Goal: Book appointment/travel/reservation

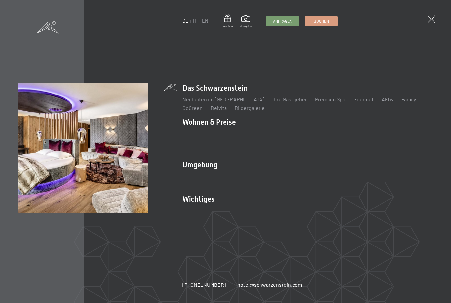
click at [260, 136] on link "Zimmer & Preise" at bounding box center [252, 133] width 38 height 6
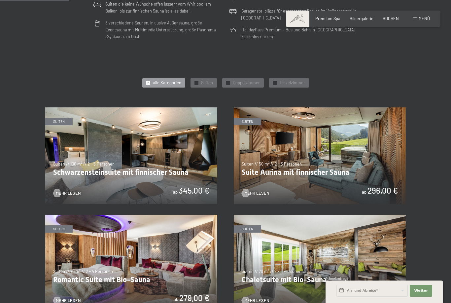
scroll to position [244, 0]
click at [422, 21] on div "Menü" at bounding box center [421, 19] width 17 height 6
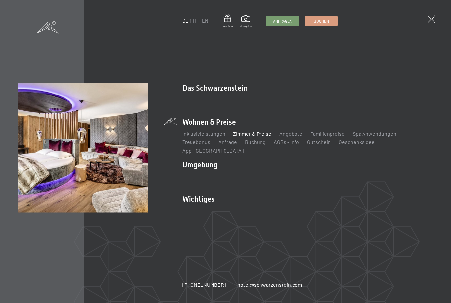
scroll to position [244, 0]
click at [291, 137] on link "Angebote" at bounding box center [290, 133] width 23 height 6
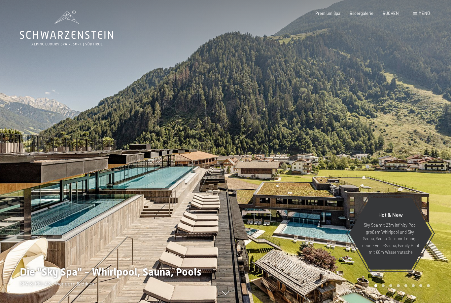
click at [396, 13] on span "BUCHEN" at bounding box center [391, 13] width 16 height 5
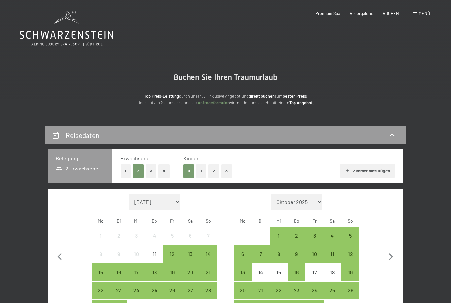
click at [394, 250] on icon "button" at bounding box center [391, 257] width 14 height 14
select select "[DATE]"
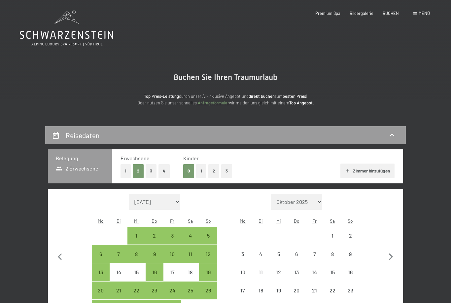
select select "[DATE]"
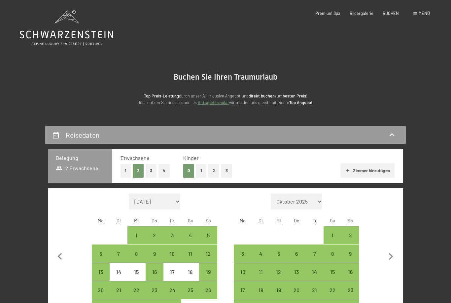
scroll to position [18, 0]
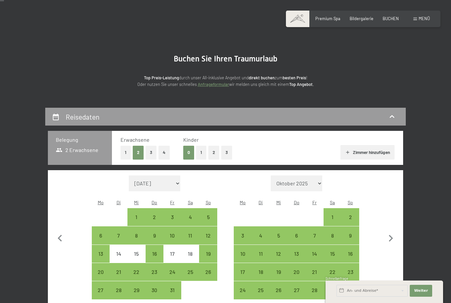
click at [351, 251] on div "16" at bounding box center [350, 259] width 17 height 17
select select "2025-10-01"
select select "2025-11-01"
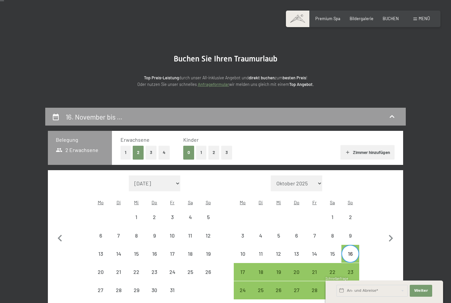
click at [297, 269] on div "20" at bounding box center [296, 277] width 17 height 17
select select "2025-10-01"
select select "2025-11-01"
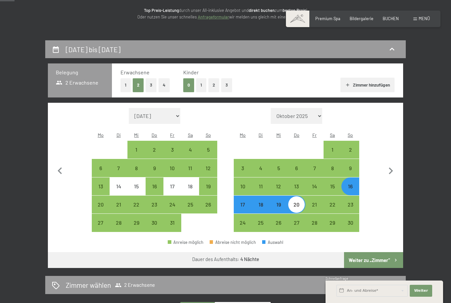
click at [383, 258] on button "Weiter zu „Zimmer“" at bounding box center [373, 260] width 59 height 16
select select "2025-10-01"
select select "2025-11-01"
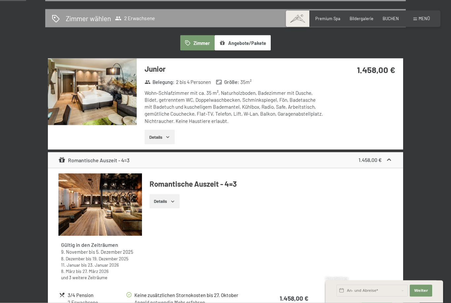
scroll to position [143, 0]
click at [167, 135] on icon "button" at bounding box center [167, 136] width 5 height 5
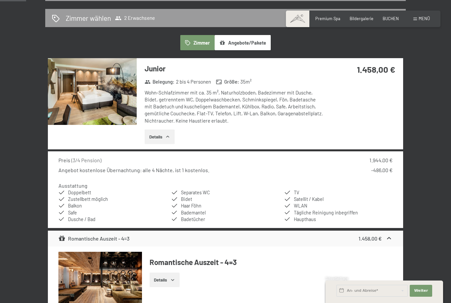
click at [113, 104] on img at bounding box center [92, 91] width 89 height 67
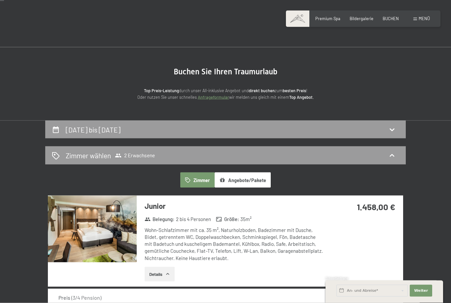
scroll to position [0, 0]
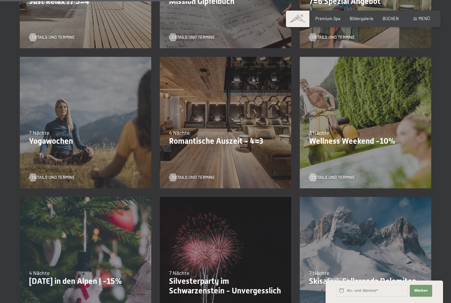
scroll to position [388, 0]
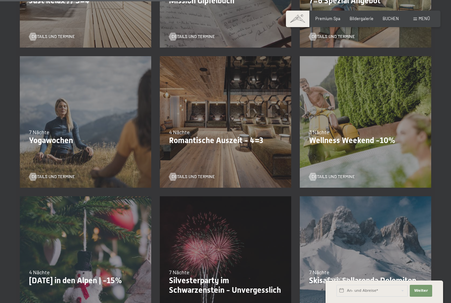
click at [182, 176] on span "Details und Termine" at bounding box center [193, 177] width 43 height 6
